Goal: Task Accomplishment & Management: Use online tool/utility

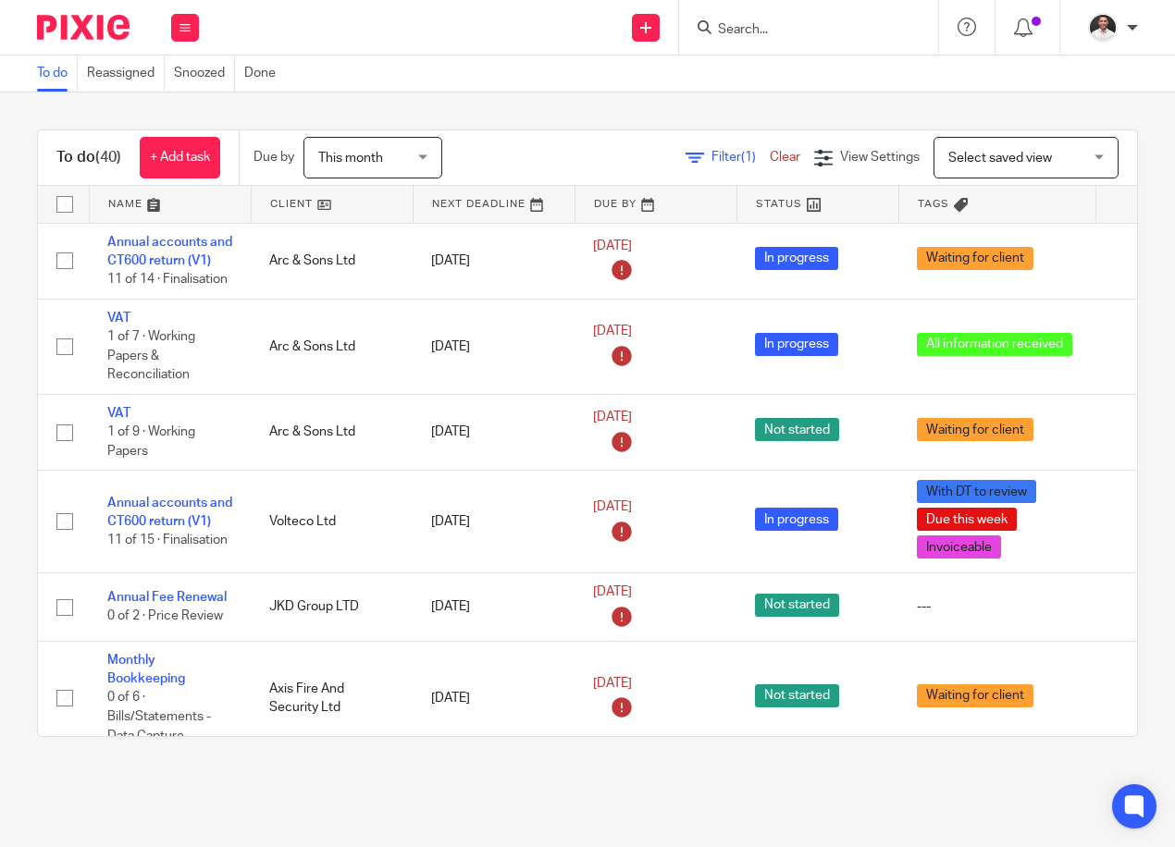
click at [761, 26] on input "Search" at bounding box center [799, 30] width 166 height 17
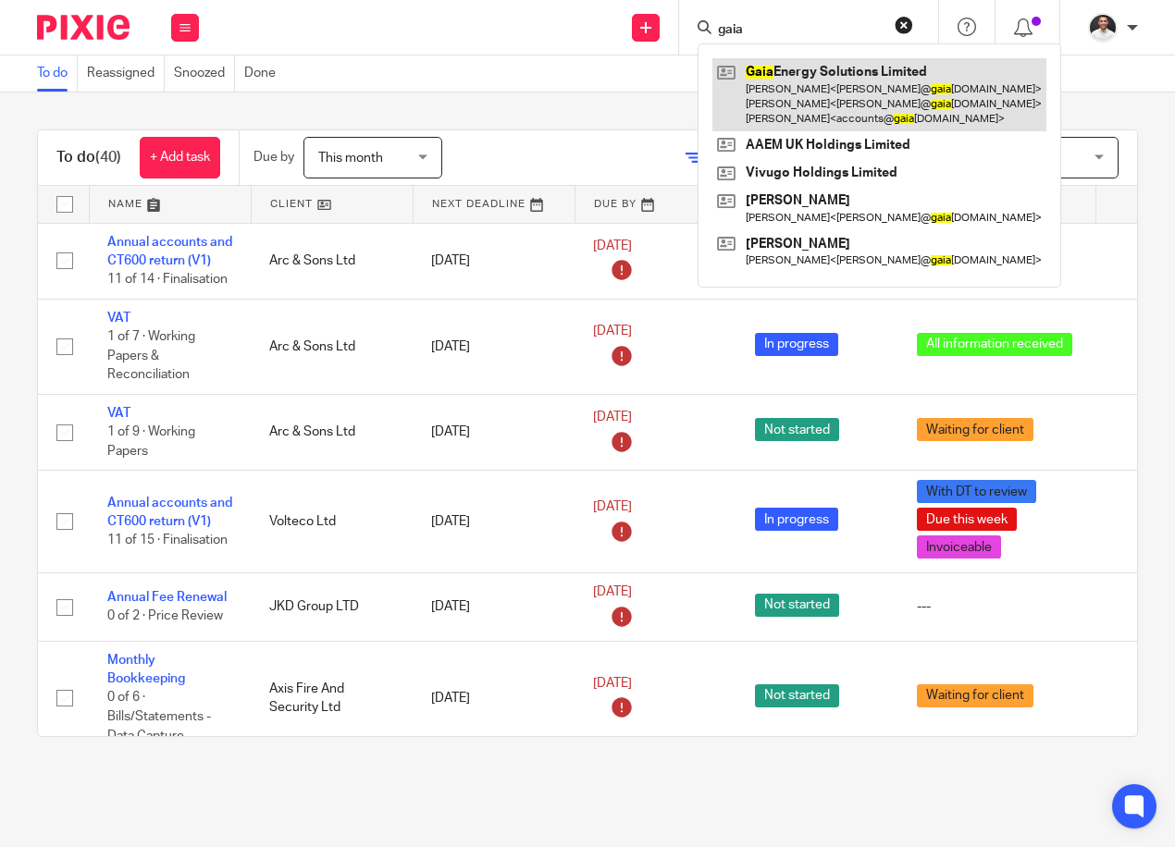
type input "gaia"
click at [774, 79] on link at bounding box center [879, 94] width 334 height 73
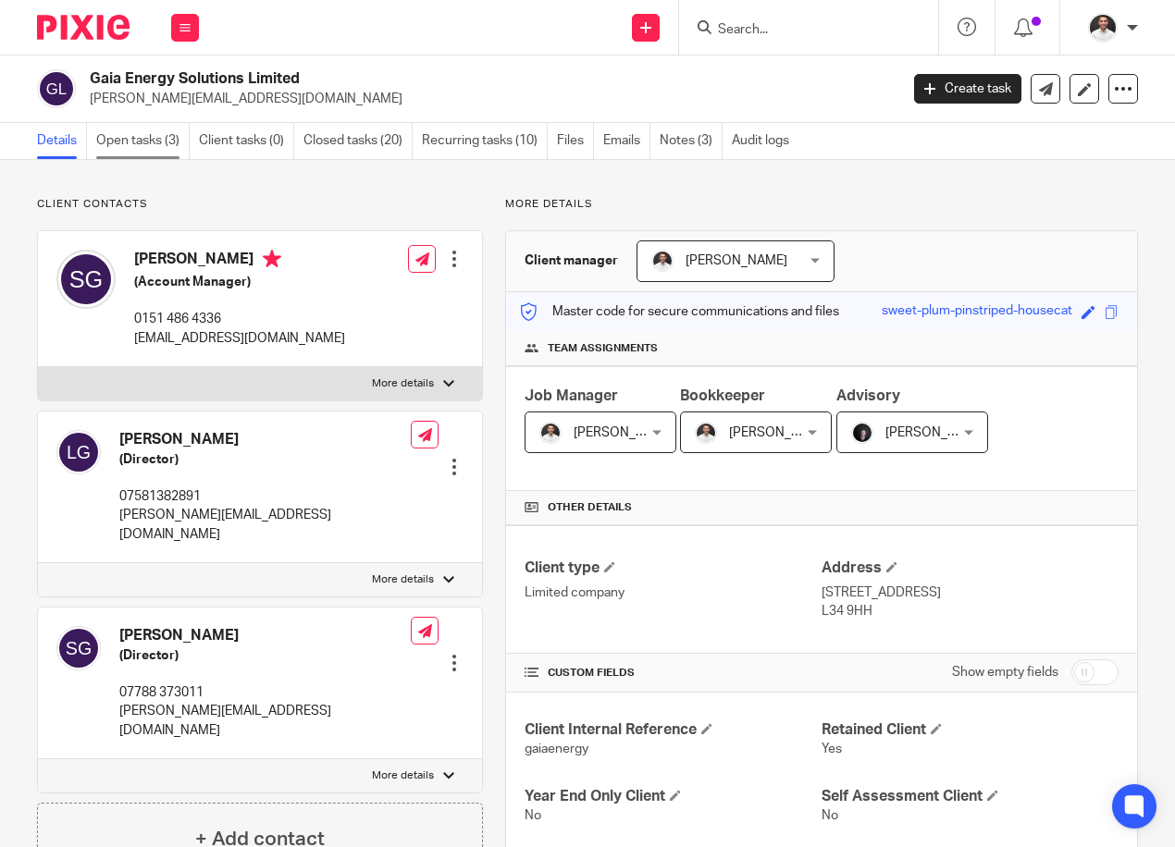
click at [136, 132] on link "Open tasks (3)" at bounding box center [142, 141] width 93 height 36
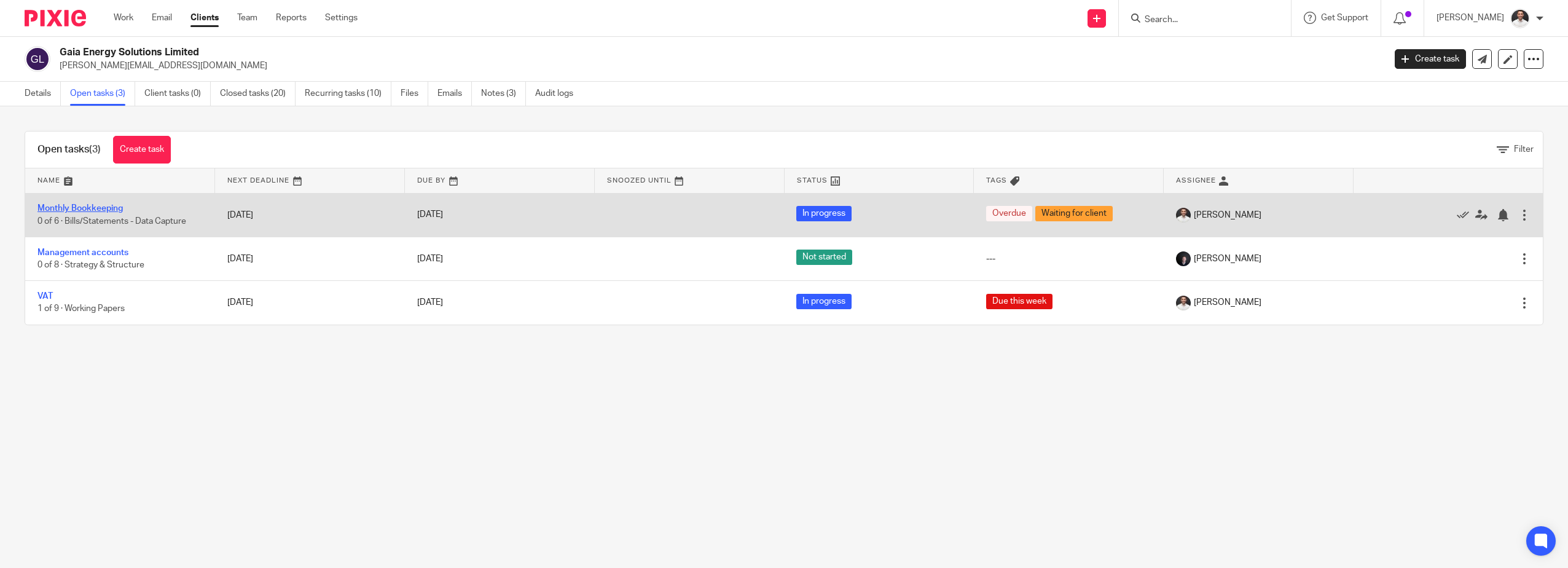
click at [72, 205] on link "Monthly Bookkeeping" at bounding box center [80, 208] width 86 height 9
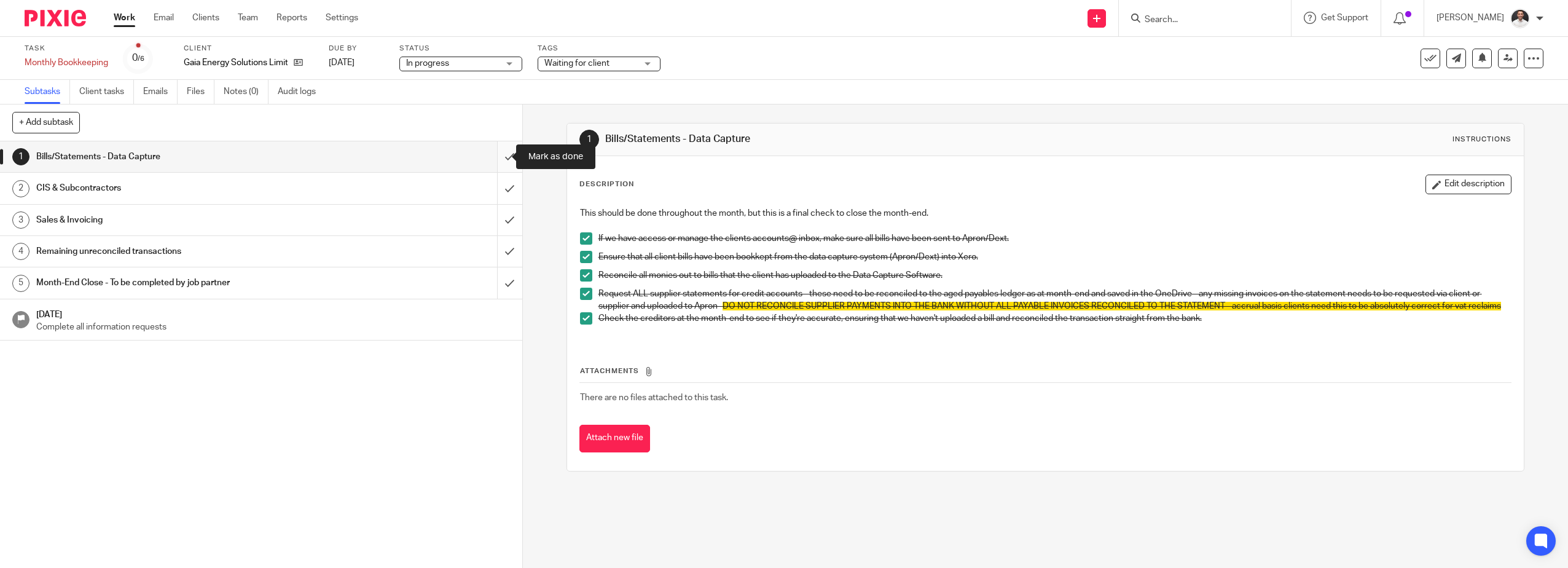
click at [495, 159] on input "submit" at bounding box center [261, 157] width 522 height 31
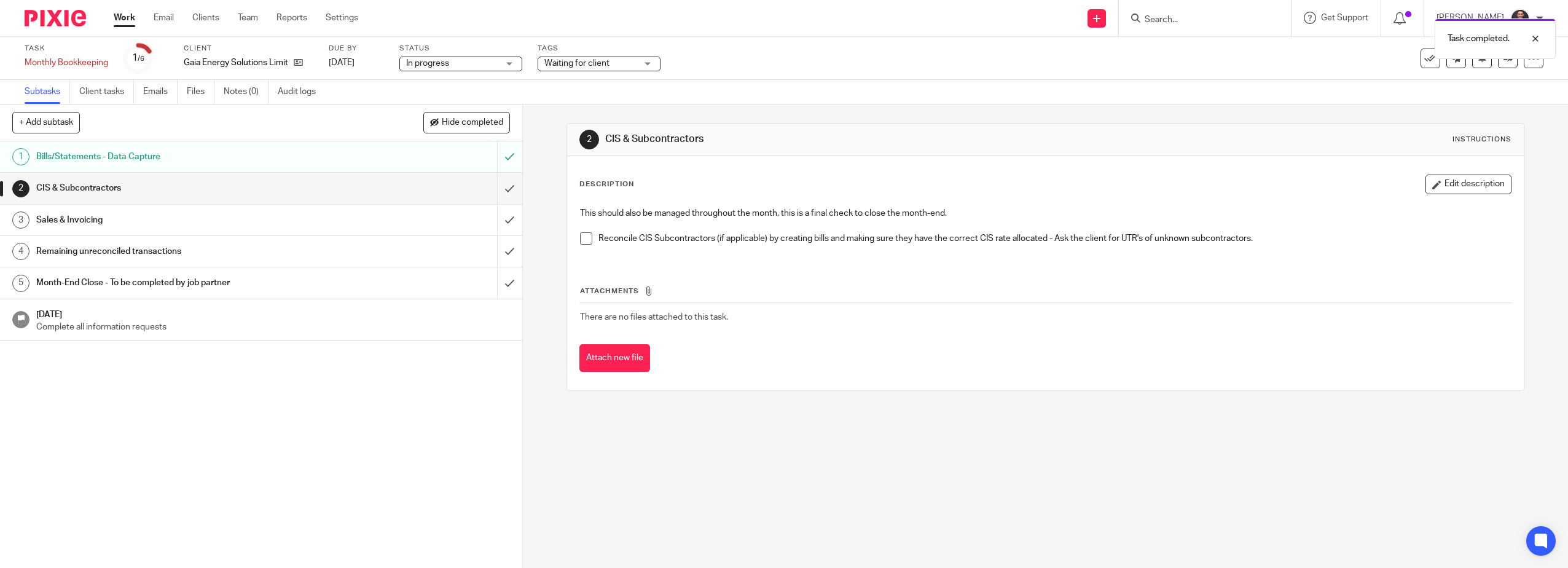
click at [585, 239] on span at bounding box center [586, 238] width 12 height 12
click at [492, 188] on input "submit" at bounding box center [261, 188] width 522 height 31
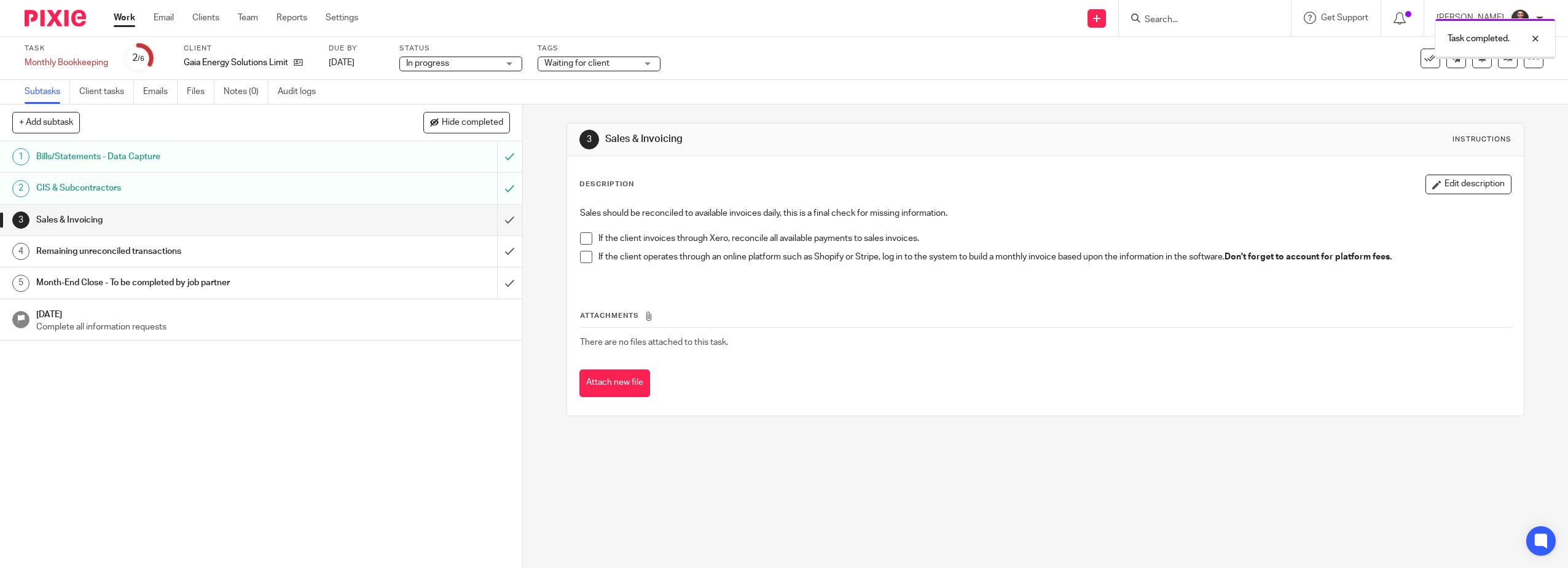
click at [582, 237] on span at bounding box center [586, 238] width 12 height 12
click at [580, 258] on span at bounding box center [586, 256] width 12 height 12
click at [496, 225] on input "submit" at bounding box center [261, 220] width 522 height 31
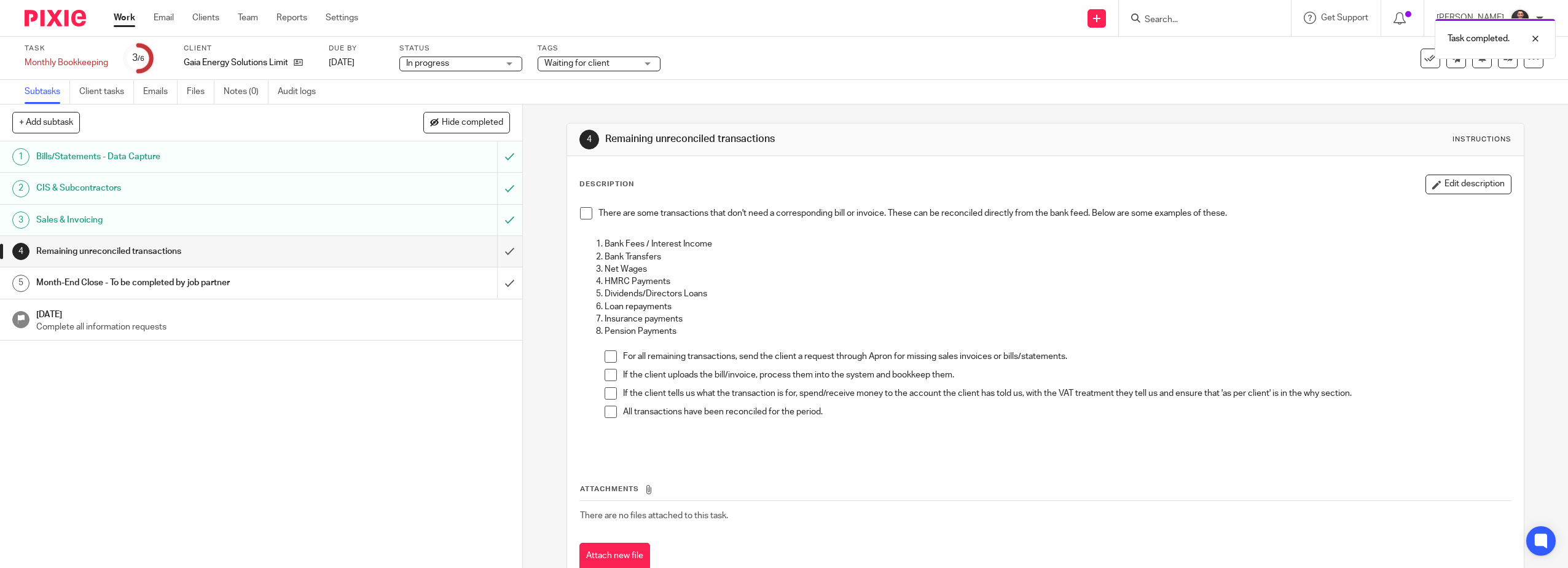
click at [581, 213] on span at bounding box center [586, 213] width 12 height 12
click at [607, 359] on span at bounding box center [611, 356] width 12 height 12
click at [605, 377] on span at bounding box center [611, 375] width 12 height 12
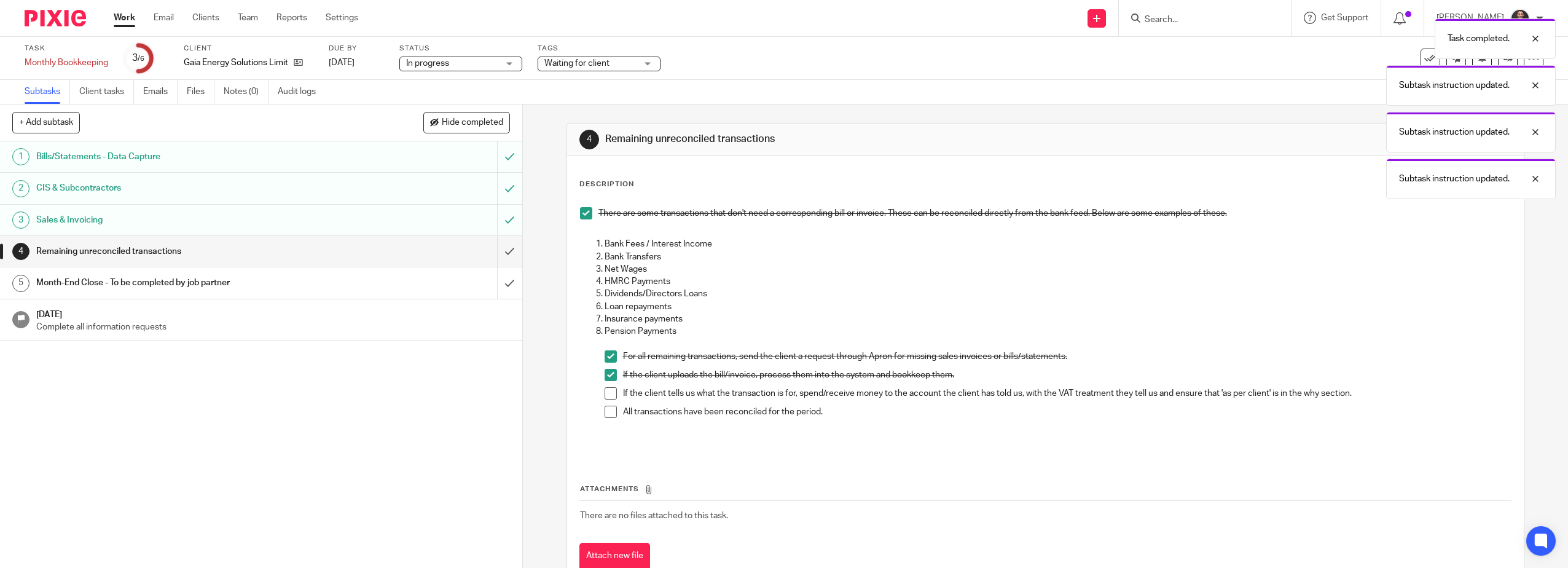
click at [609, 395] on span at bounding box center [611, 393] width 12 height 12
click at [609, 415] on span at bounding box center [611, 411] width 12 height 12
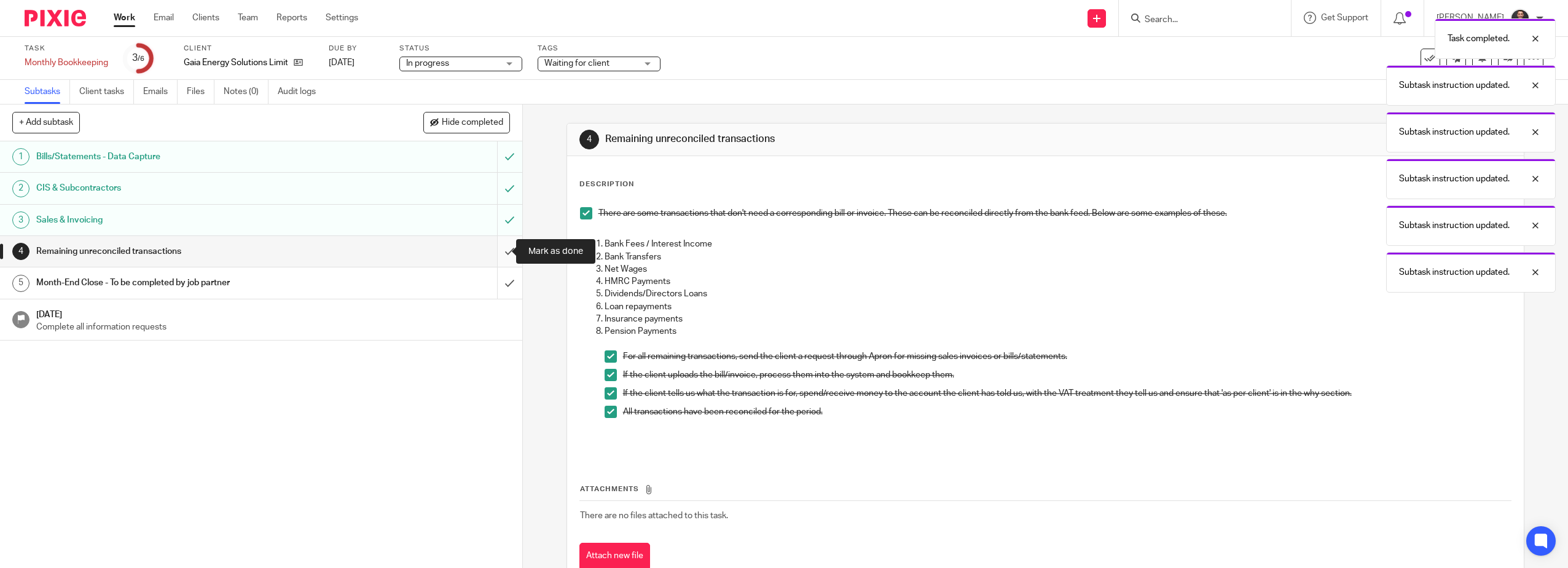
click at [497, 253] on input "submit" at bounding box center [261, 251] width 522 height 31
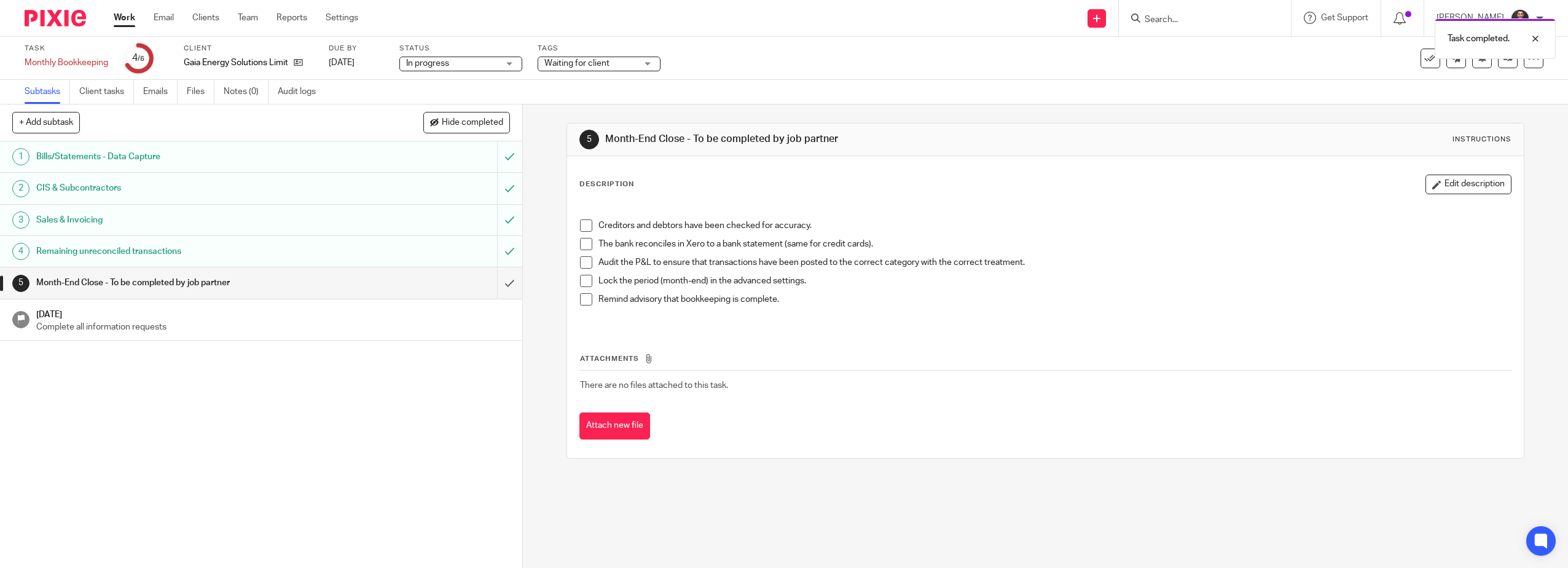
click at [580, 225] on span at bounding box center [586, 225] width 12 height 12
click at [581, 246] on span at bounding box center [586, 244] width 12 height 12
click at [581, 266] on span at bounding box center [586, 262] width 12 height 12
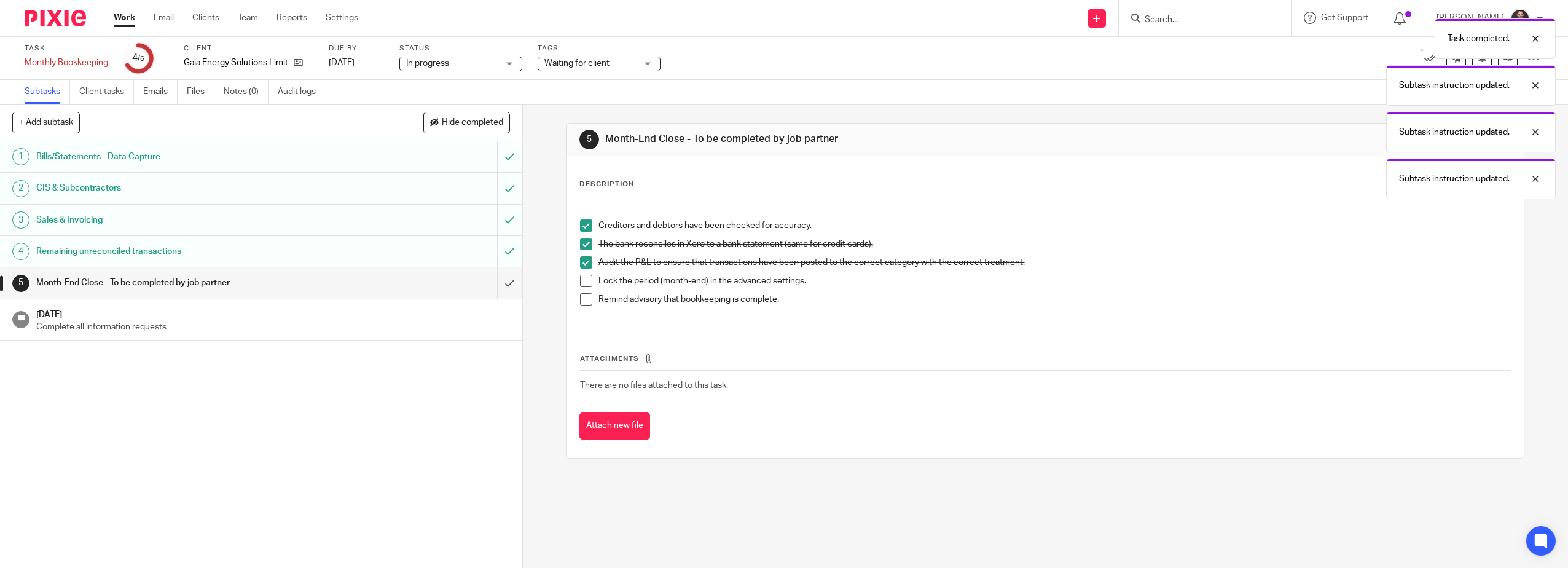
click at [583, 284] on span at bounding box center [586, 280] width 12 height 12
click at [583, 304] on span at bounding box center [586, 299] width 12 height 12
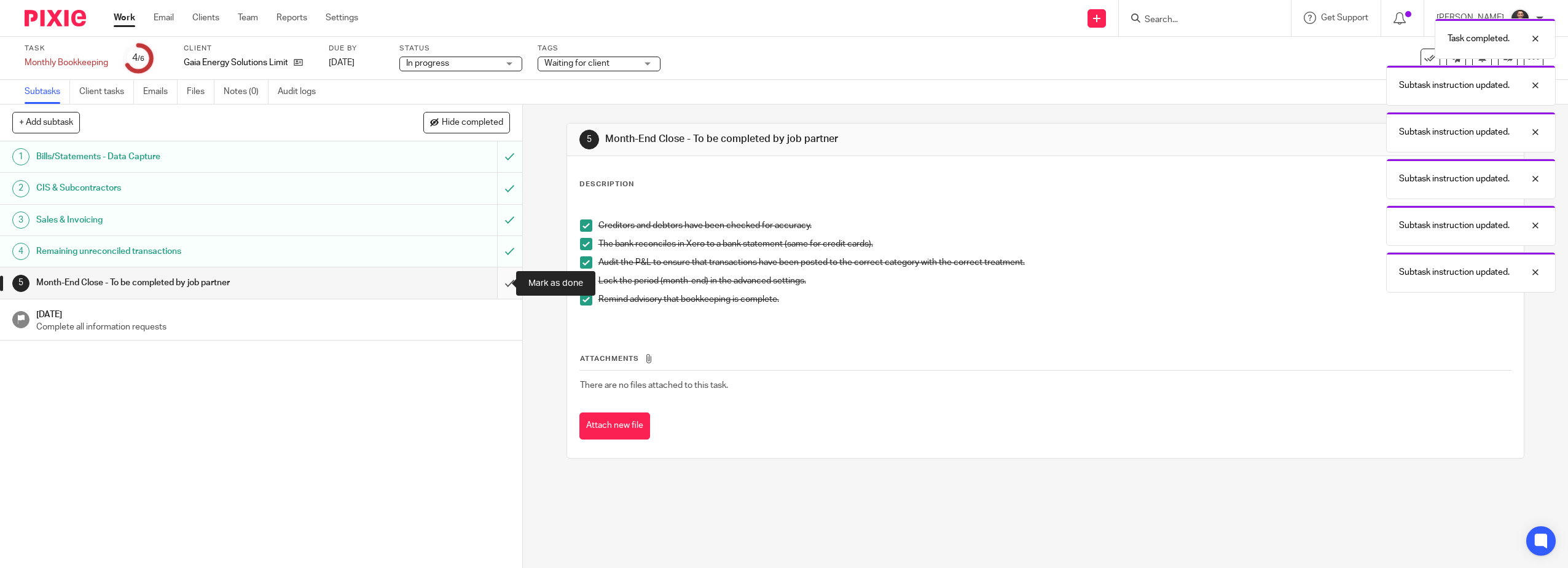
click at [500, 290] on input "submit" at bounding box center [261, 282] width 522 height 31
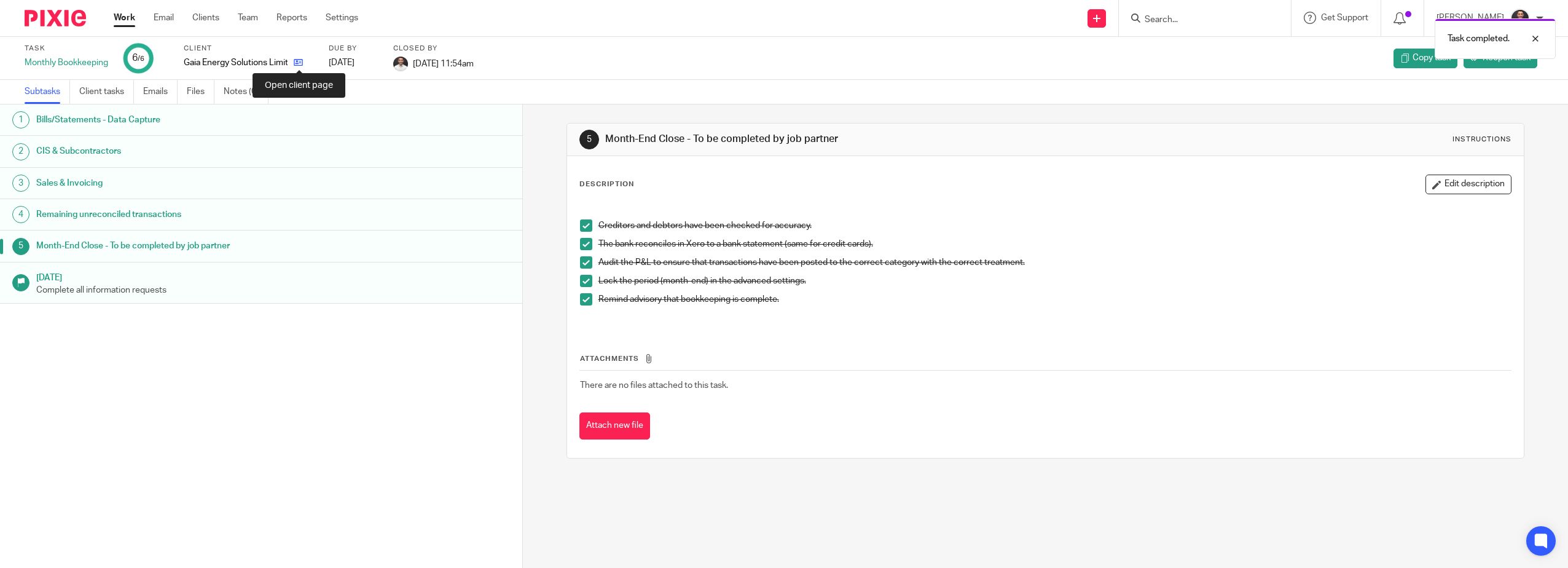
click at [300, 61] on icon at bounding box center [298, 62] width 9 height 9
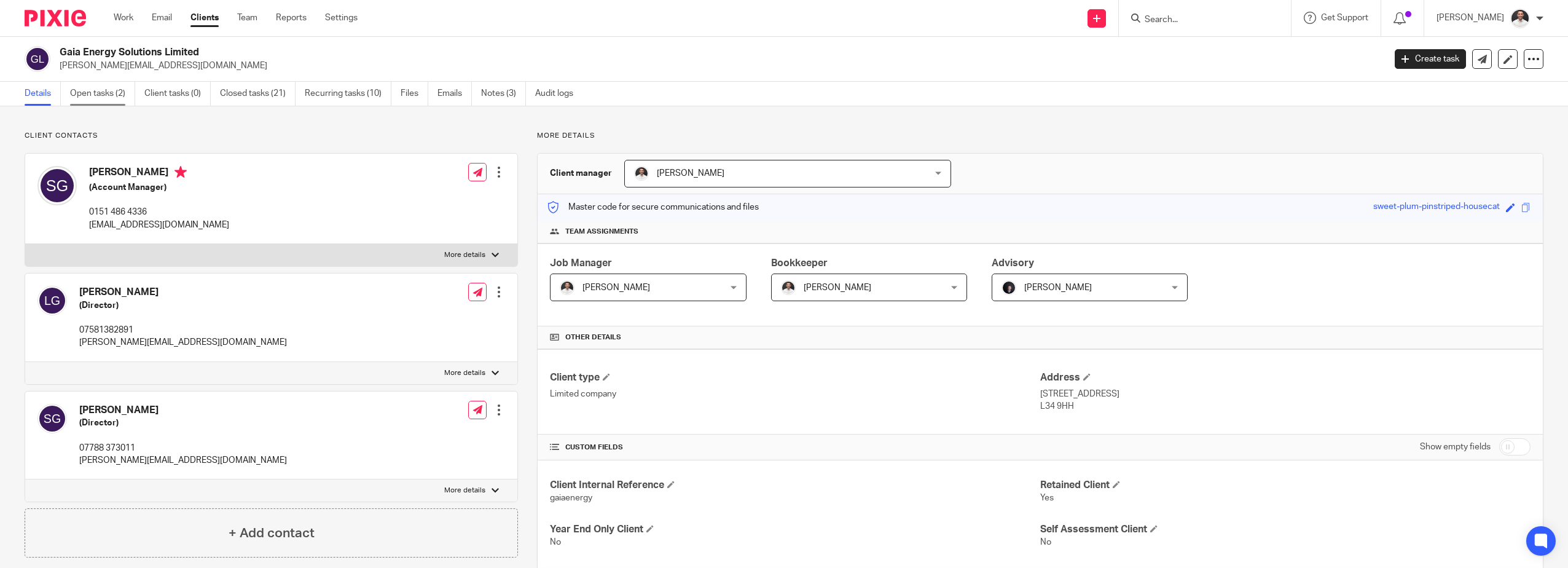
click at [93, 94] on link "Open tasks (2)" at bounding box center [102, 94] width 65 height 24
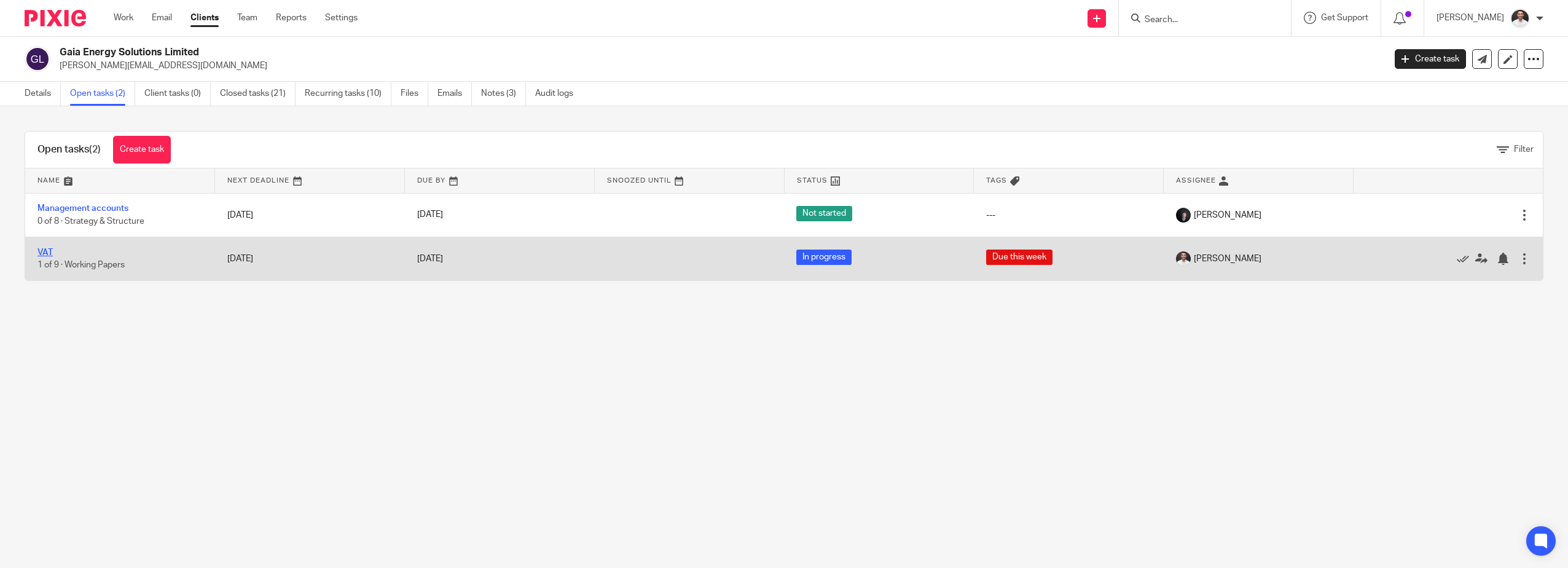
click at [48, 250] on link "VAT" at bounding box center [45, 252] width 15 height 9
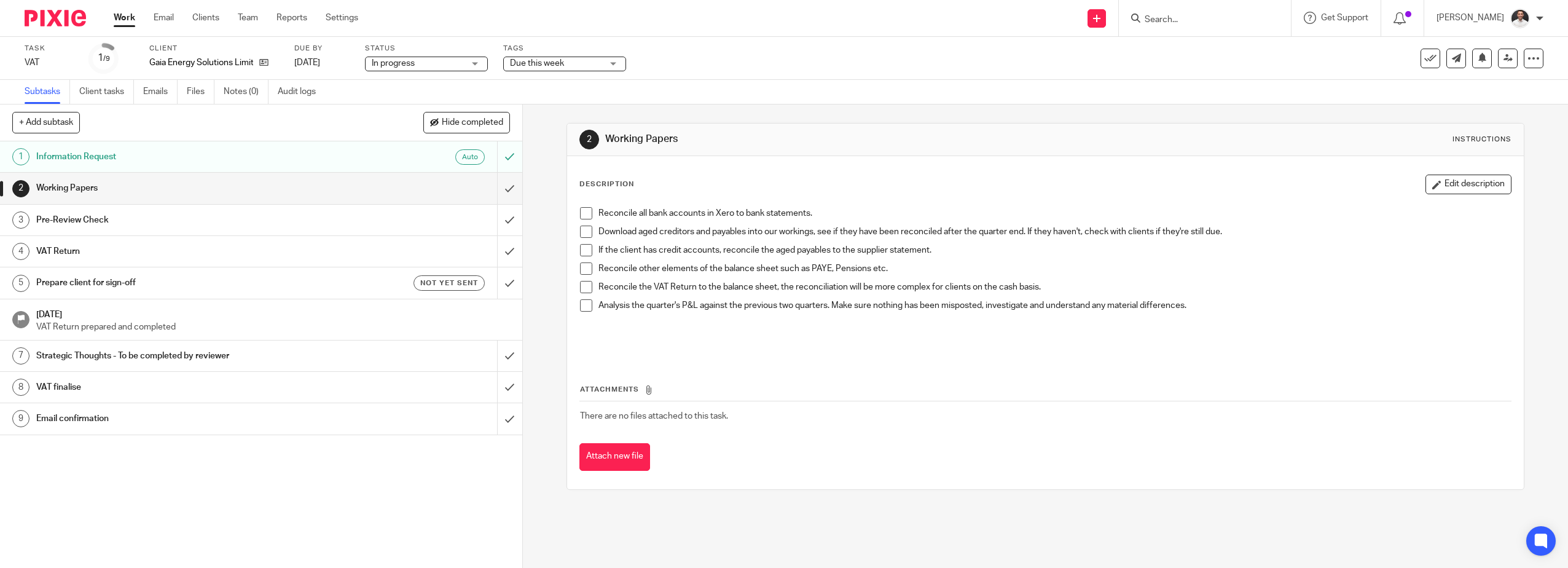
click at [583, 212] on span at bounding box center [586, 213] width 12 height 12
click at [580, 232] on span at bounding box center [586, 231] width 12 height 12
click at [582, 250] on span at bounding box center [586, 250] width 12 height 12
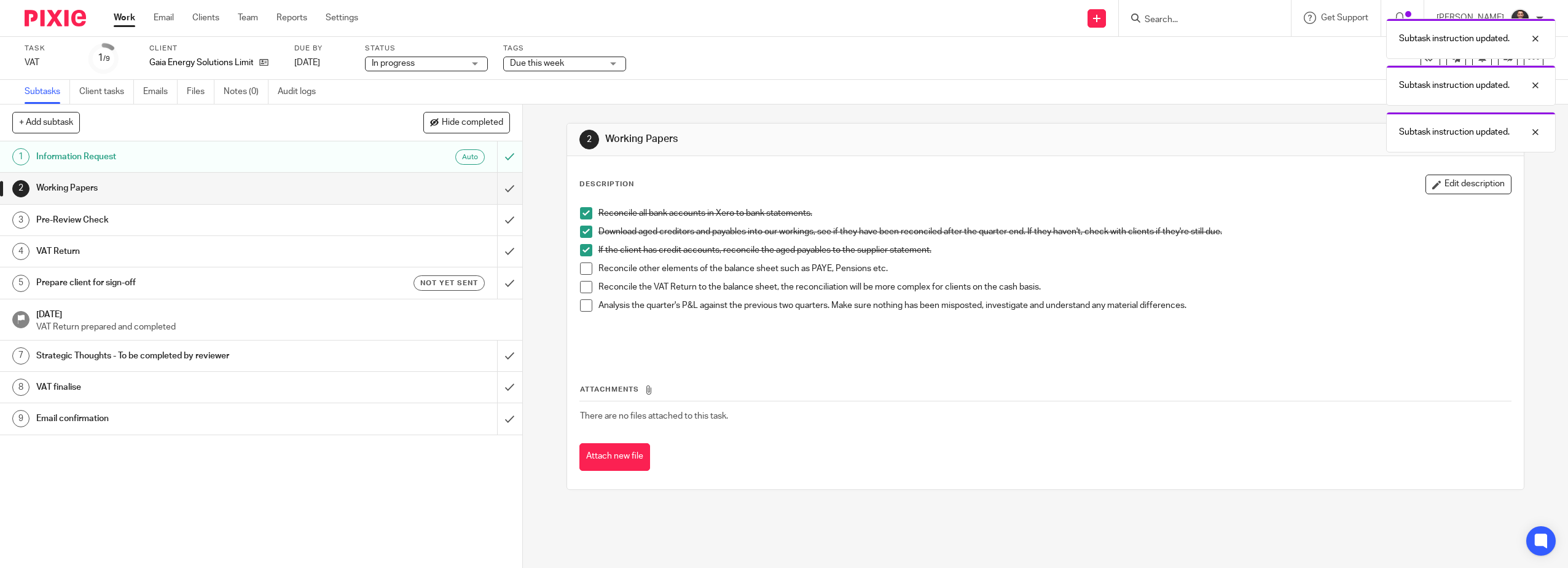
click at [582, 264] on span at bounding box center [586, 268] width 12 height 12
click at [581, 279] on li "Reconcile other elements of the balance sheet such as PAYE, Pensions etc." at bounding box center [1046, 272] width 931 height 19
click at [580, 285] on span at bounding box center [586, 287] width 12 height 12
click at [583, 307] on span at bounding box center [586, 305] width 12 height 12
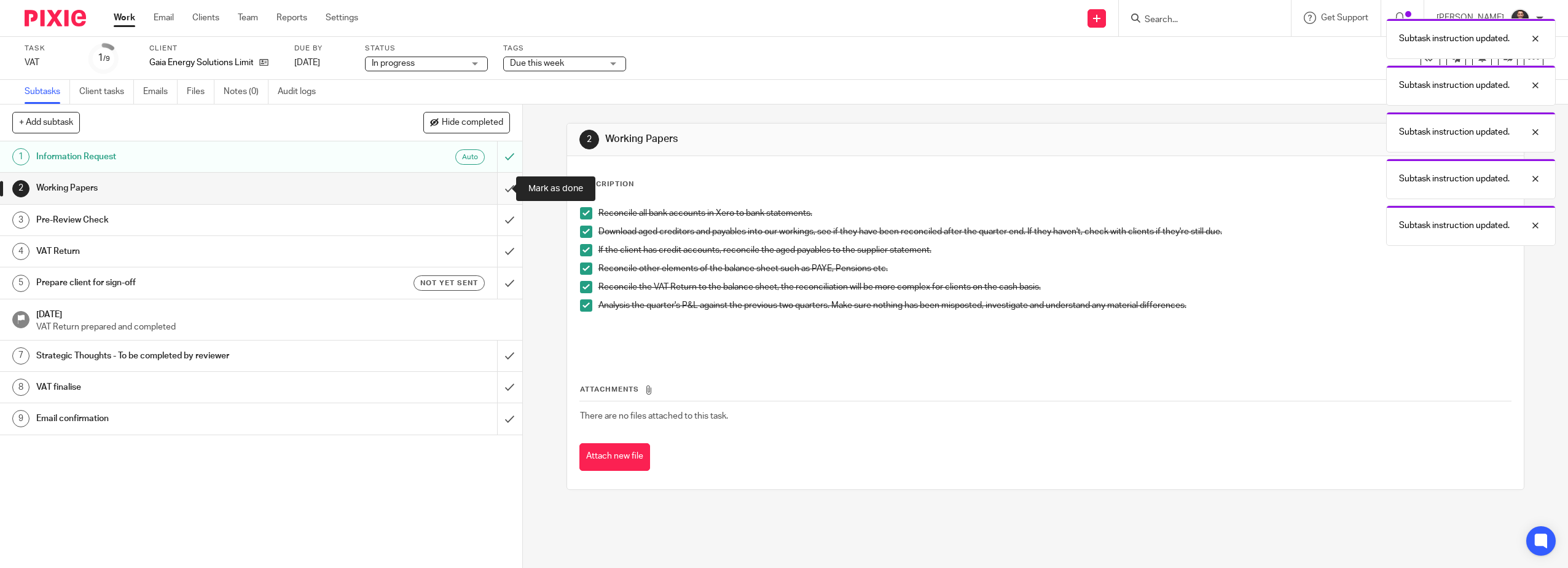
click at [494, 185] on input "submit" at bounding box center [261, 188] width 522 height 31
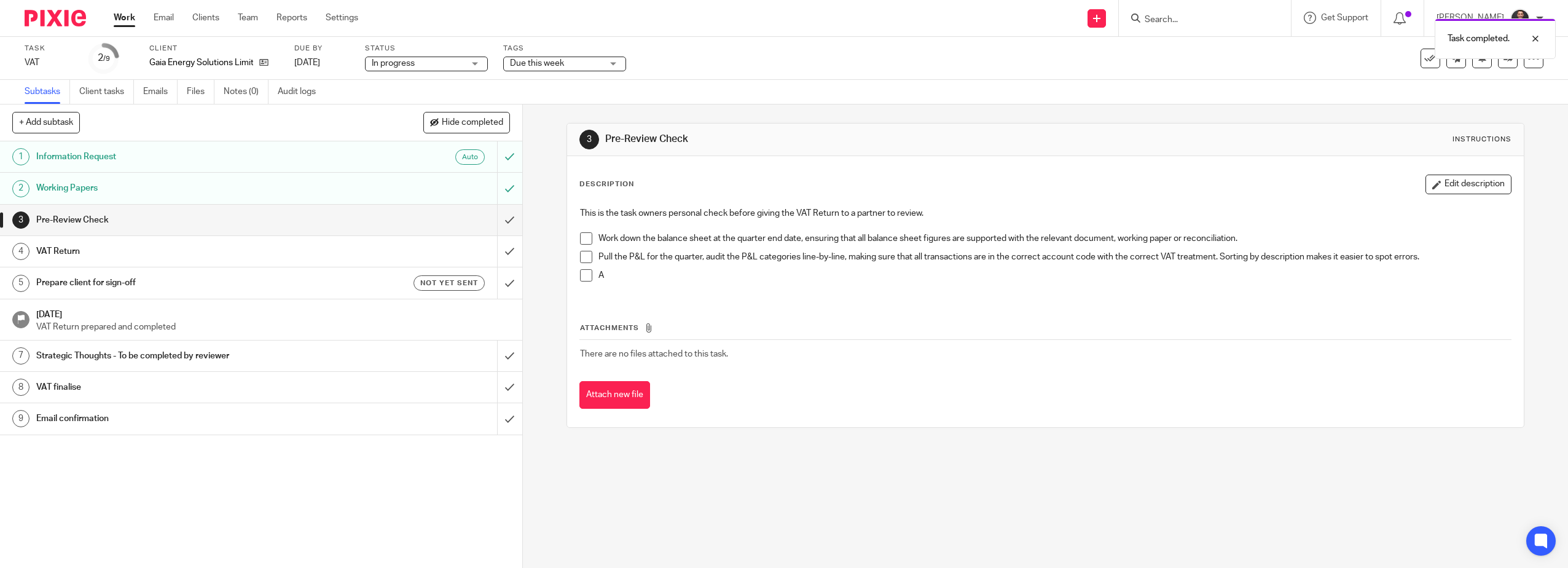
click at [585, 240] on span at bounding box center [586, 238] width 12 height 12
click at [583, 258] on span at bounding box center [586, 256] width 12 height 12
click at [584, 270] on span at bounding box center [586, 275] width 12 height 12
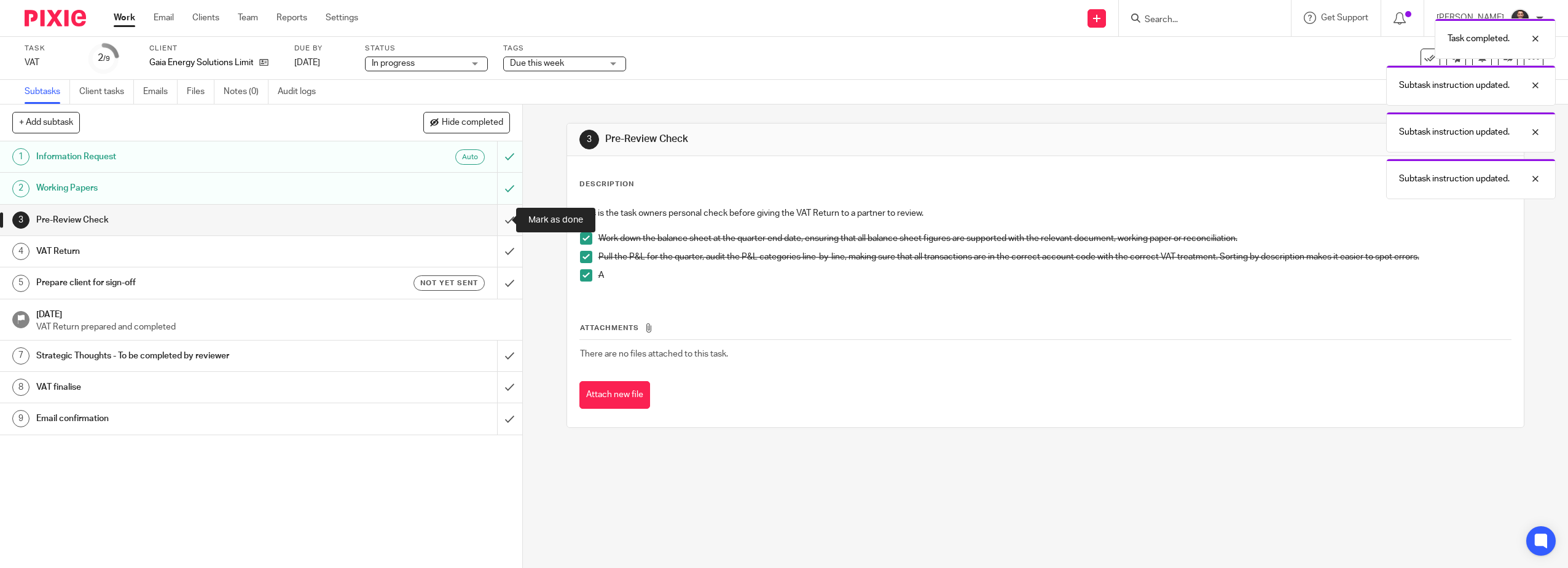
click at [500, 223] on input "submit" at bounding box center [261, 220] width 522 height 31
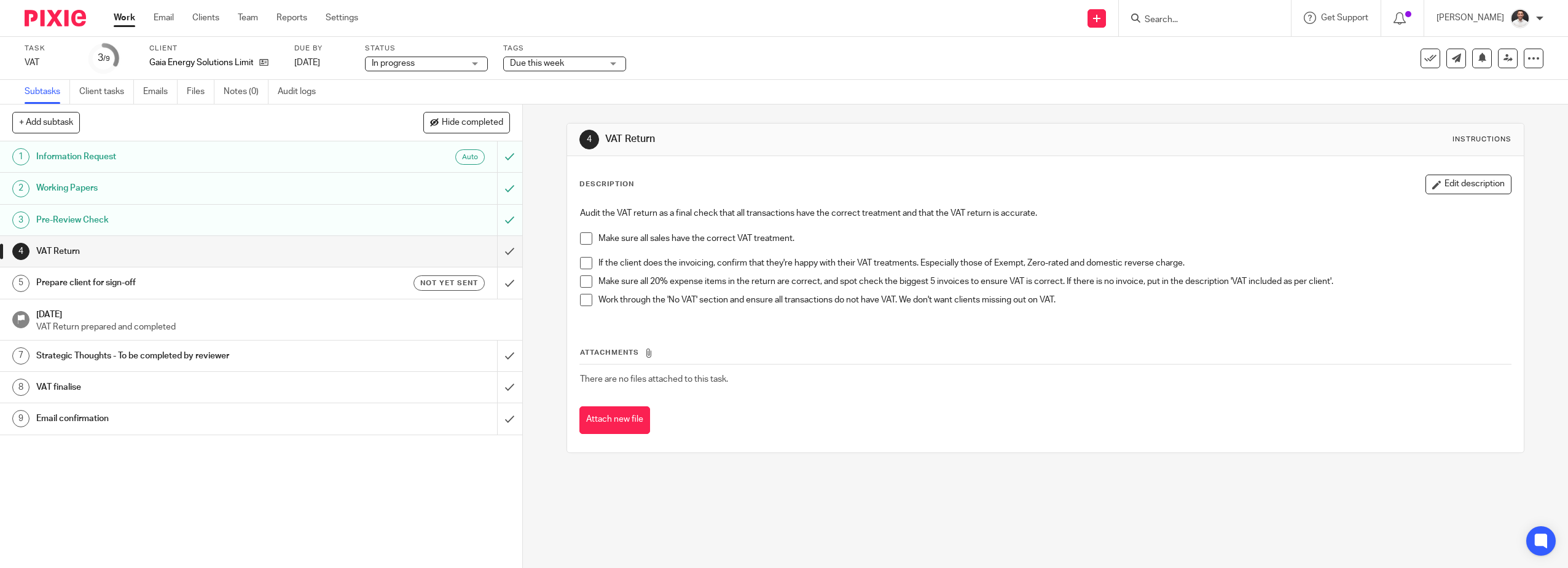
click at [847, 415] on div "Attach new file" at bounding box center [1046, 420] width 933 height 28
click at [583, 238] on span at bounding box center [586, 238] width 12 height 12
click at [580, 262] on span at bounding box center [586, 263] width 12 height 12
click at [582, 282] on span at bounding box center [586, 281] width 12 height 12
click at [584, 300] on span at bounding box center [586, 300] width 12 height 12
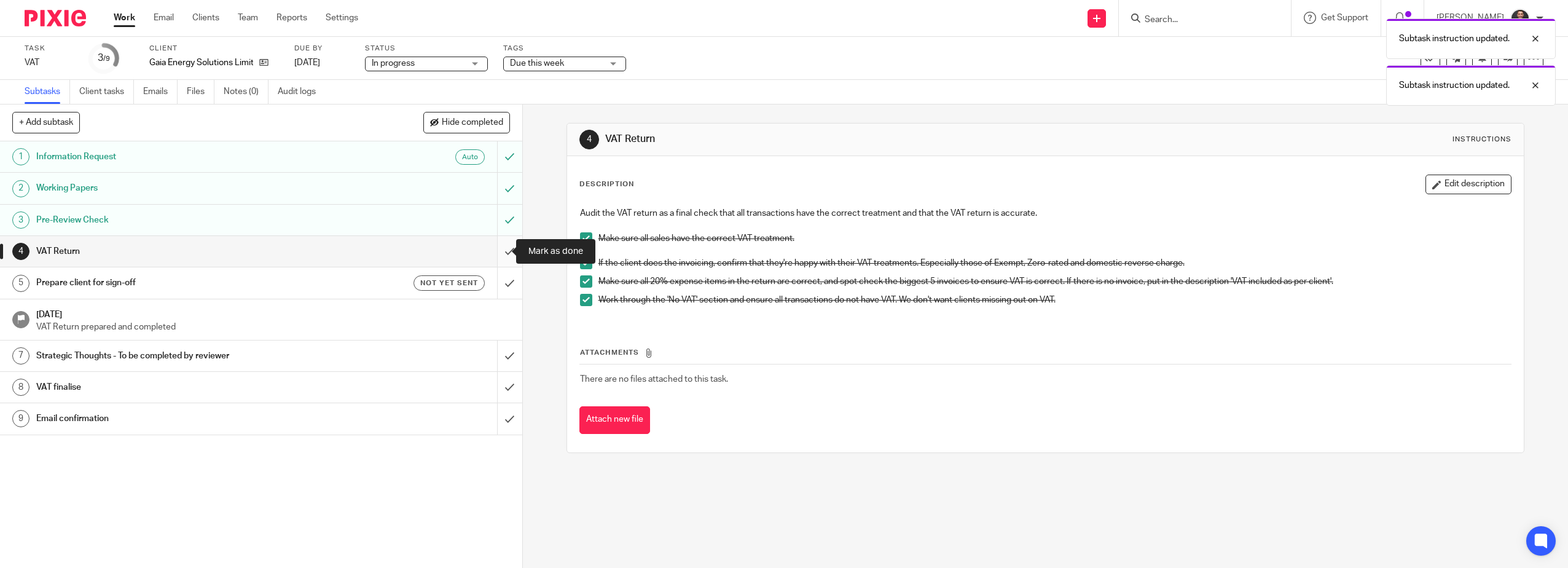
click at [499, 252] on input "submit" at bounding box center [261, 251] width 522 height 31
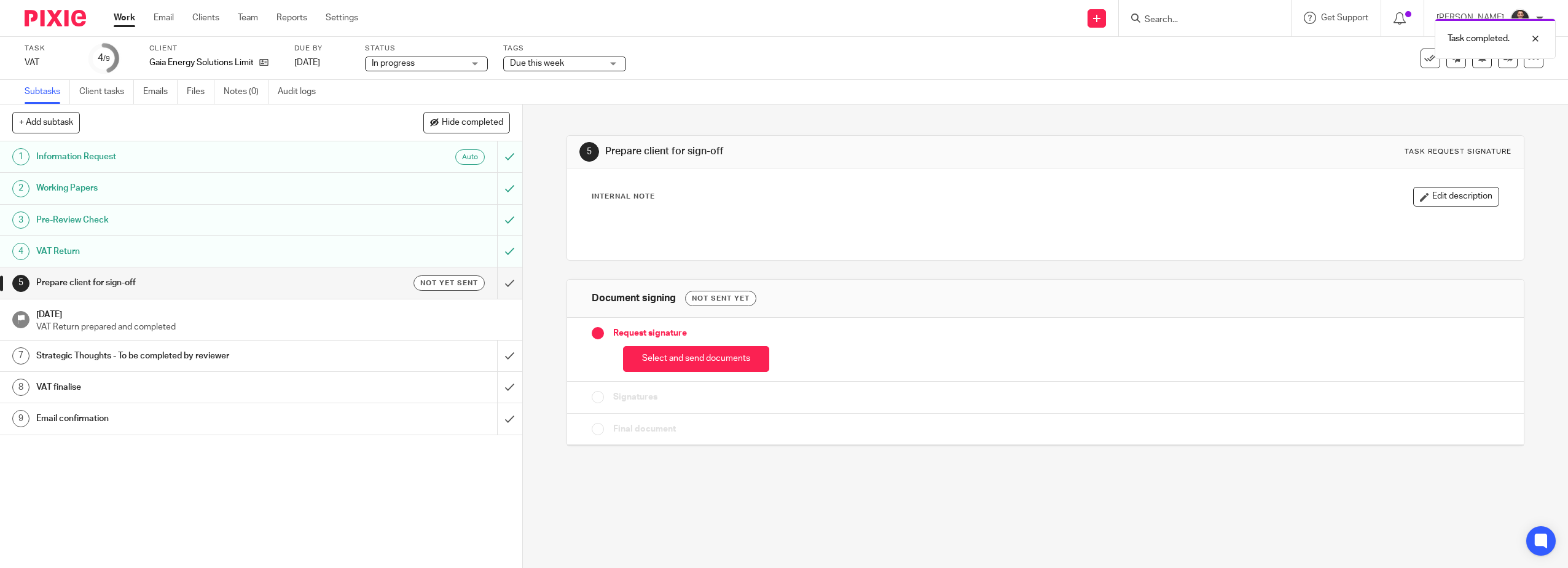
click at [541, 63] on span "Due this week" at bounding box center [537, 63] width 54 height 9
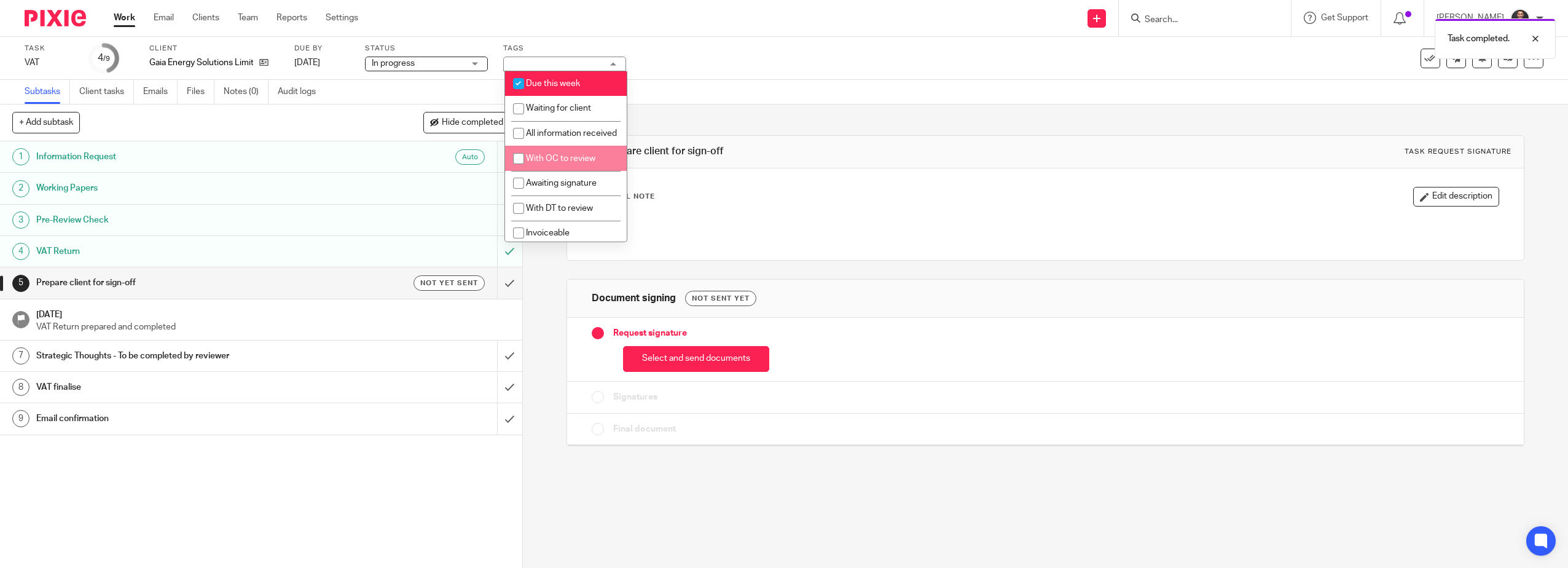
click at [555, 159] on li "With OC to review" at bounding box center [565, 158] width 122 height 25
checkbox input "true"
click at [1504, 61] on icon at bounding box center [1508, 58] width 9 height 9
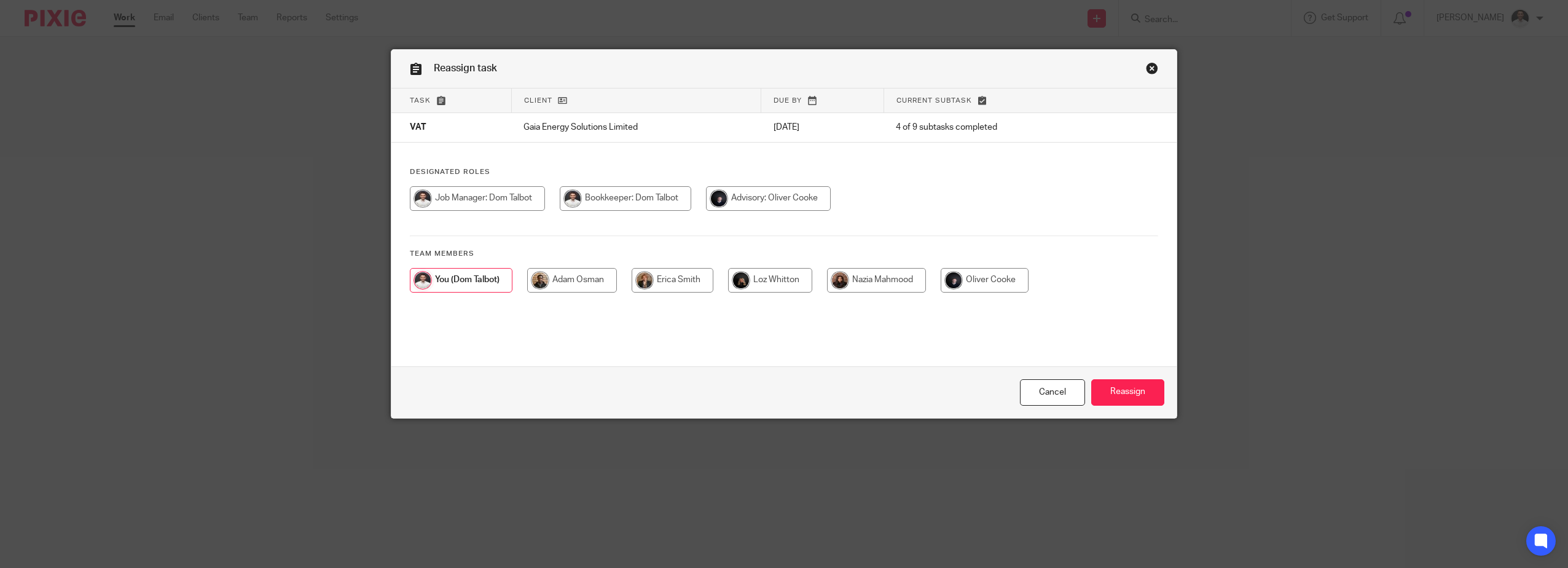
click at [755, 201] on input "radio" at bounding box center [769, 198] width 125 height 25
radio input "true"
click at [979, 278] on input "radio" at bounding box center [984, 280] width 88 height 25
radio input "true"
click at [1117, 403] on input "Reassign" at bounding box center [1128, 393] width 73 height 27
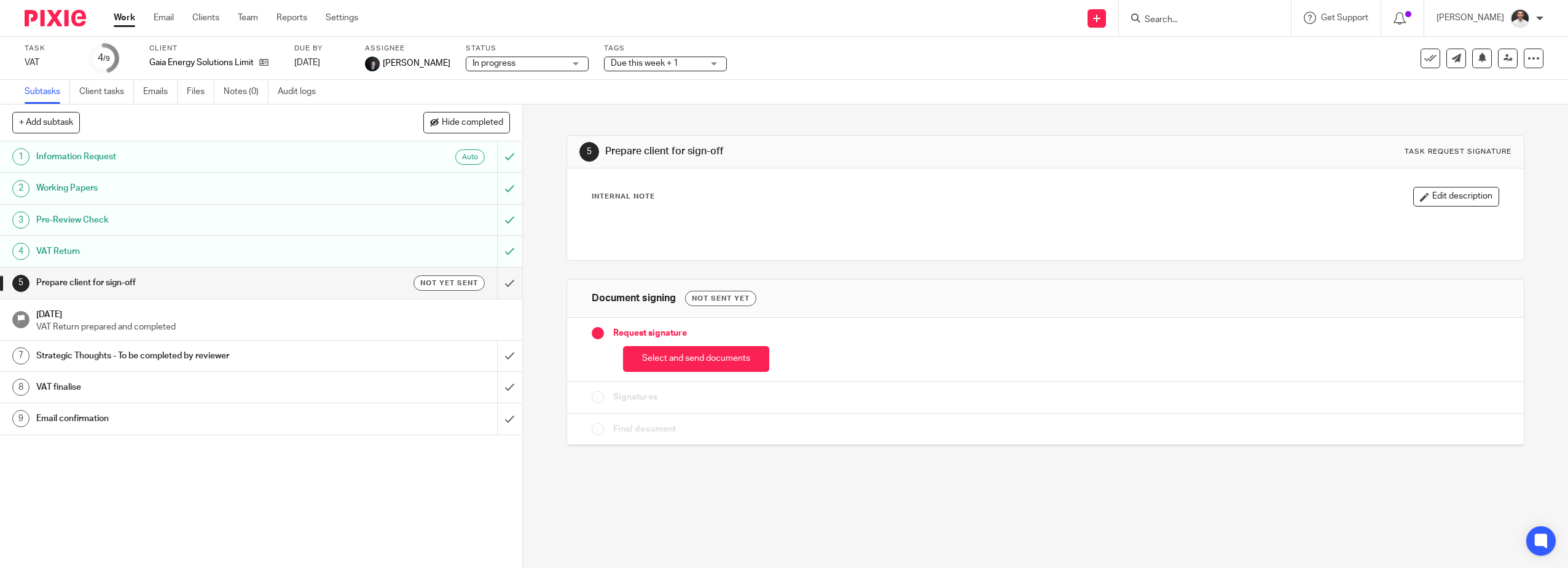
click at [47, 15] on img at bounding box center [55, 18] width 61 height 17
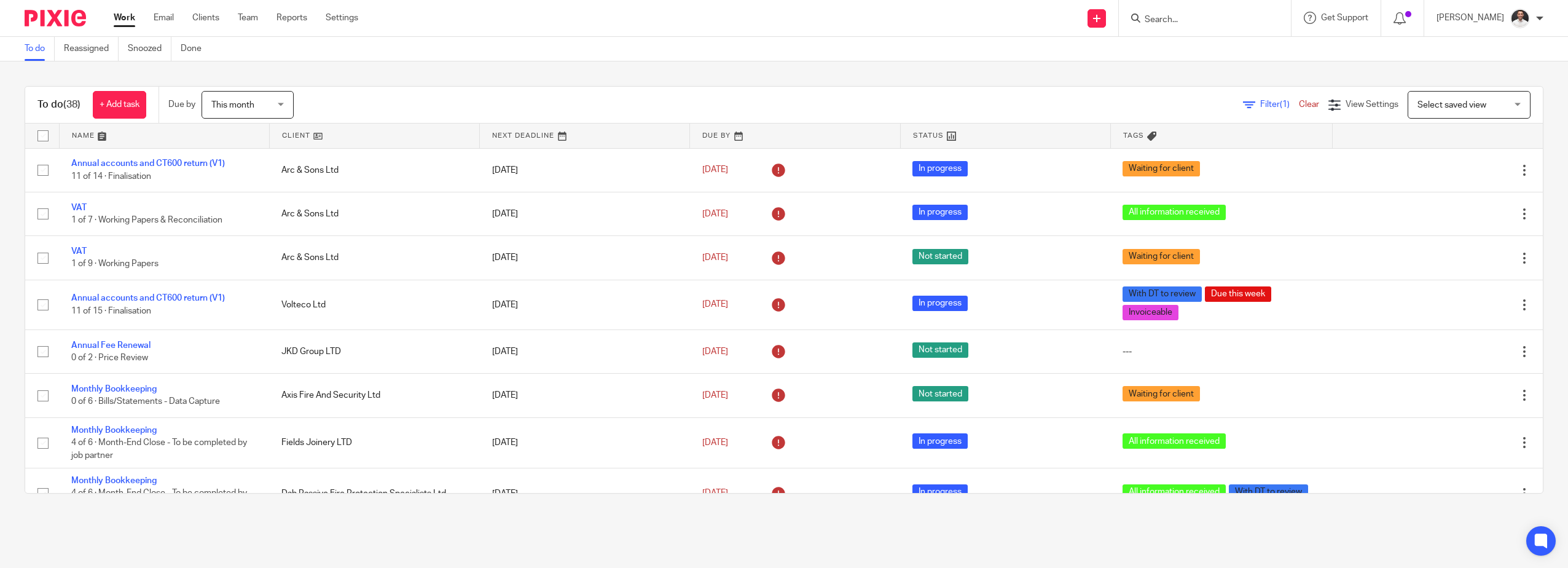
click at [45, 19] on img at bounding box center [55, 18] width 61 height 17
